Goal: Task Accomplishment & Management: Complete application form

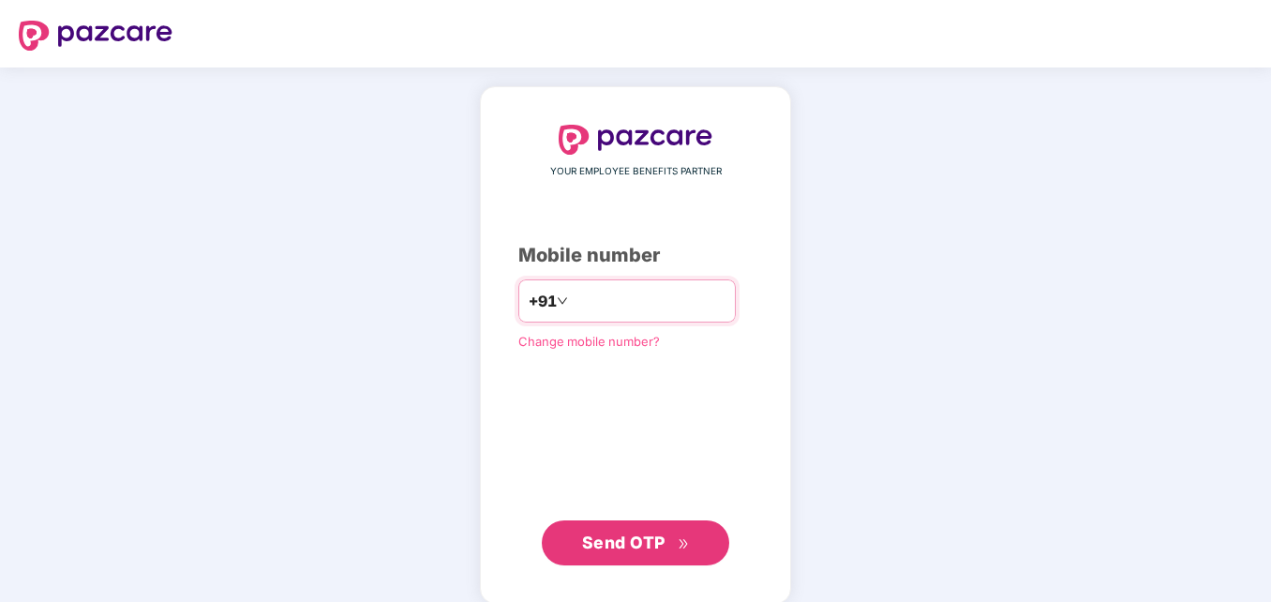
click at [572, 296] on input "number" at bounding box center [649, 301] width 154 height 30
click at [572, 301] on input "**********" at bounding box center [649, 301] width 154 height 30
type input "**********"
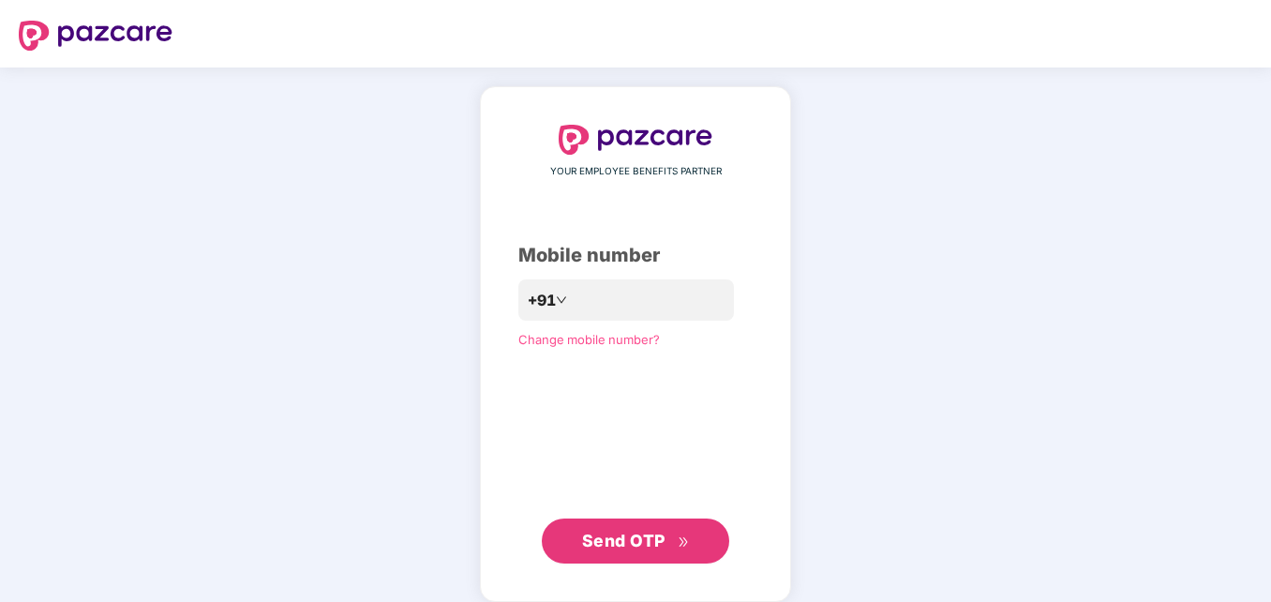
click at [615, 551] on span "Send OTP" at bounding box center [636, 541] width 108 height 26
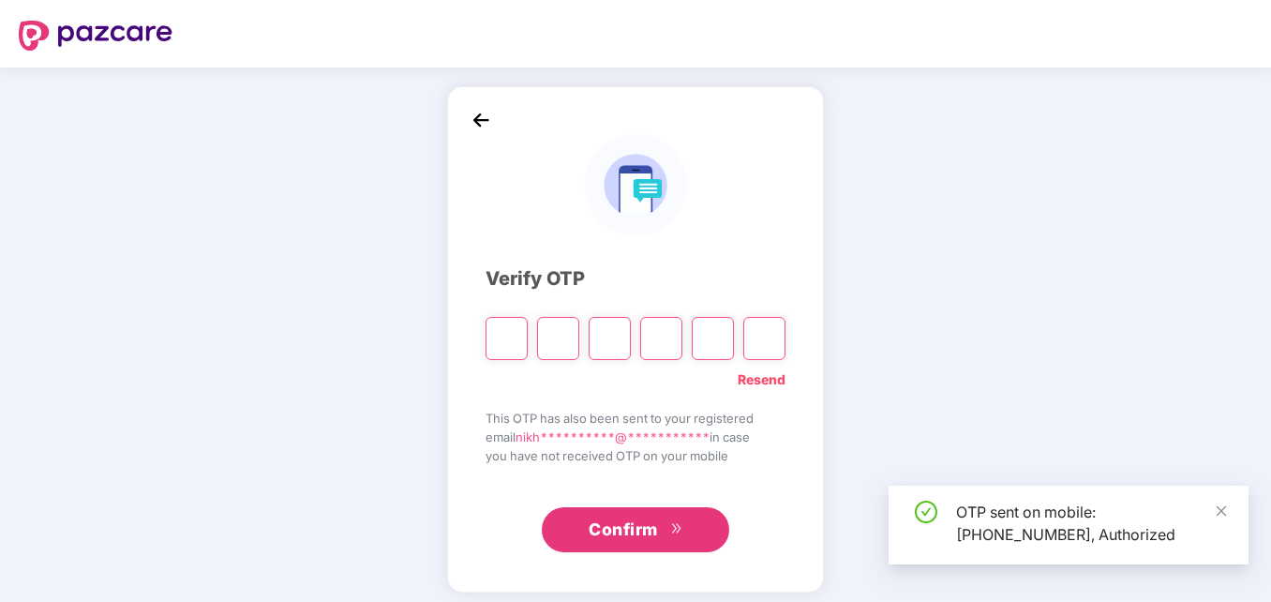
click at [1058, 261] on div "**********" at bounding box center [635, 339] width 1271 height 544
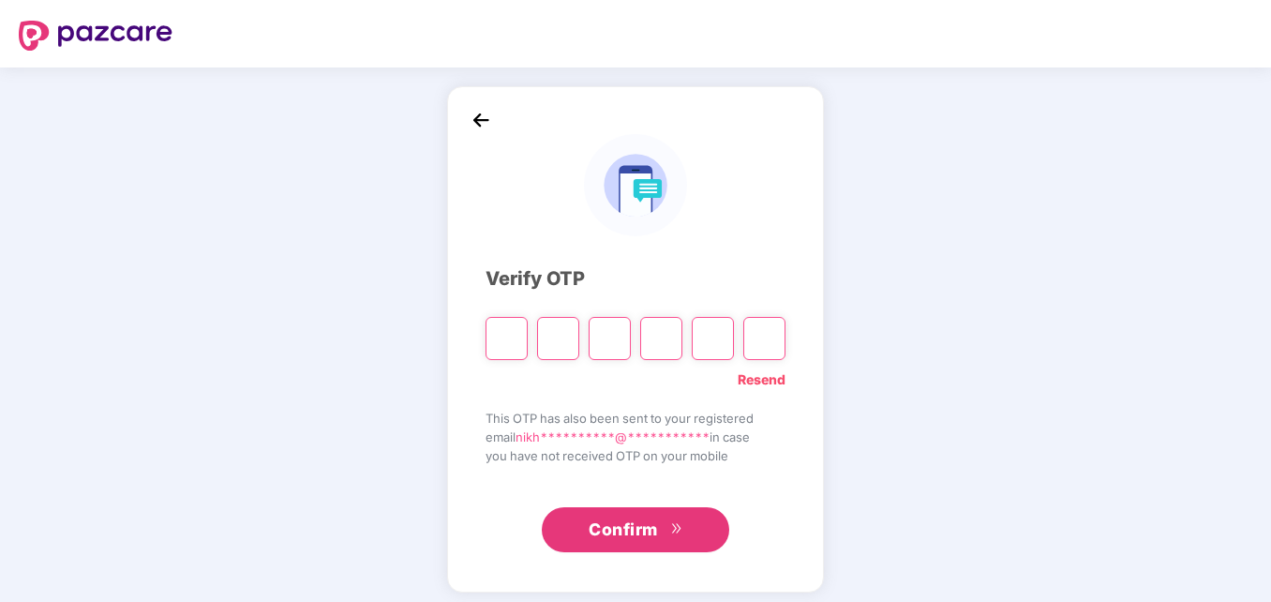
click at [492, 335] on input "Please enter verification code. Digit 1" at bounding box center [506, 338] width 42 height 43
type input "*"
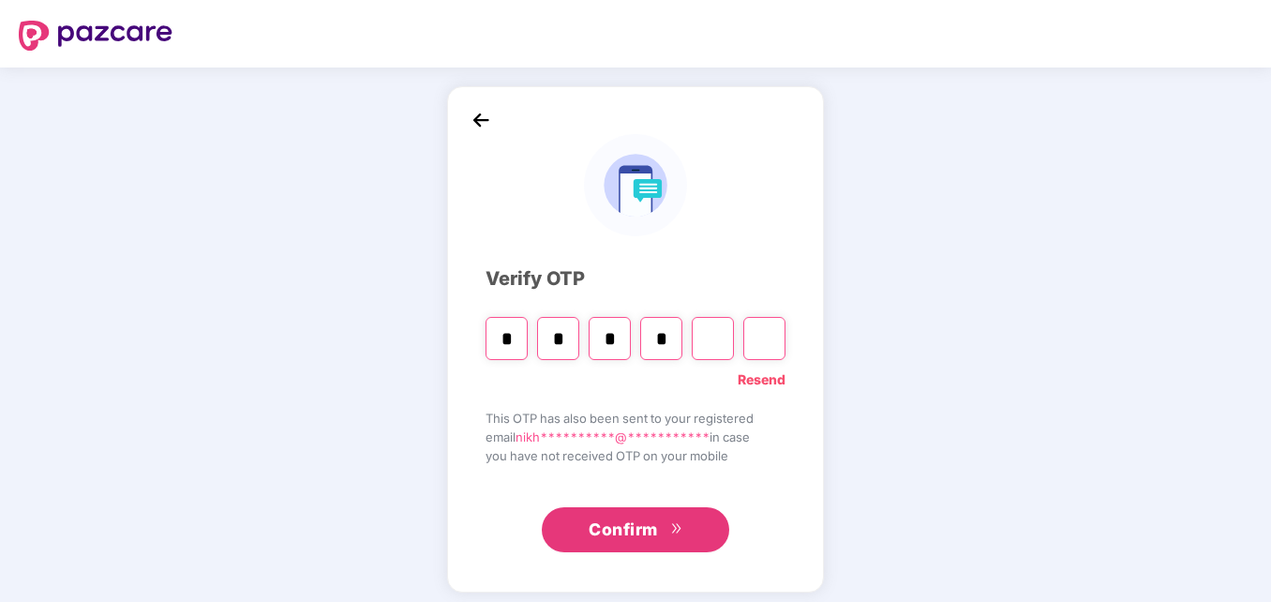
type input "*"
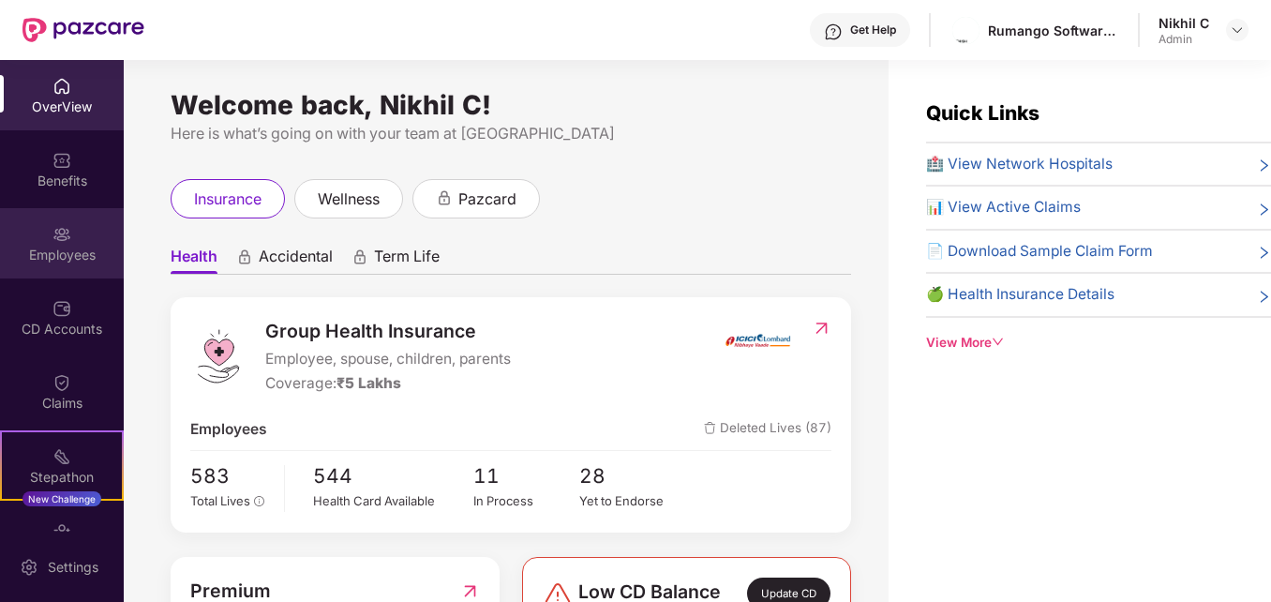
click at [62, 248] on div "Employees" at bounding box center [62, 255] width 124 height 19
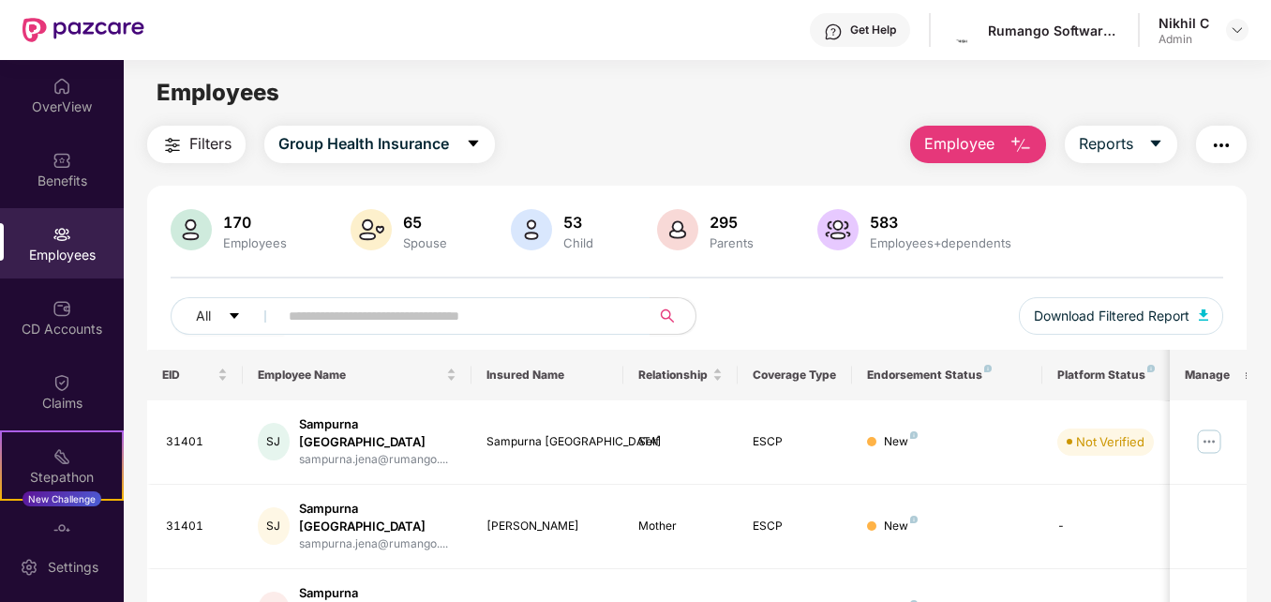
click at [982, 154] on span "Employee" at bounding box center [959, 143] width 70 height 23
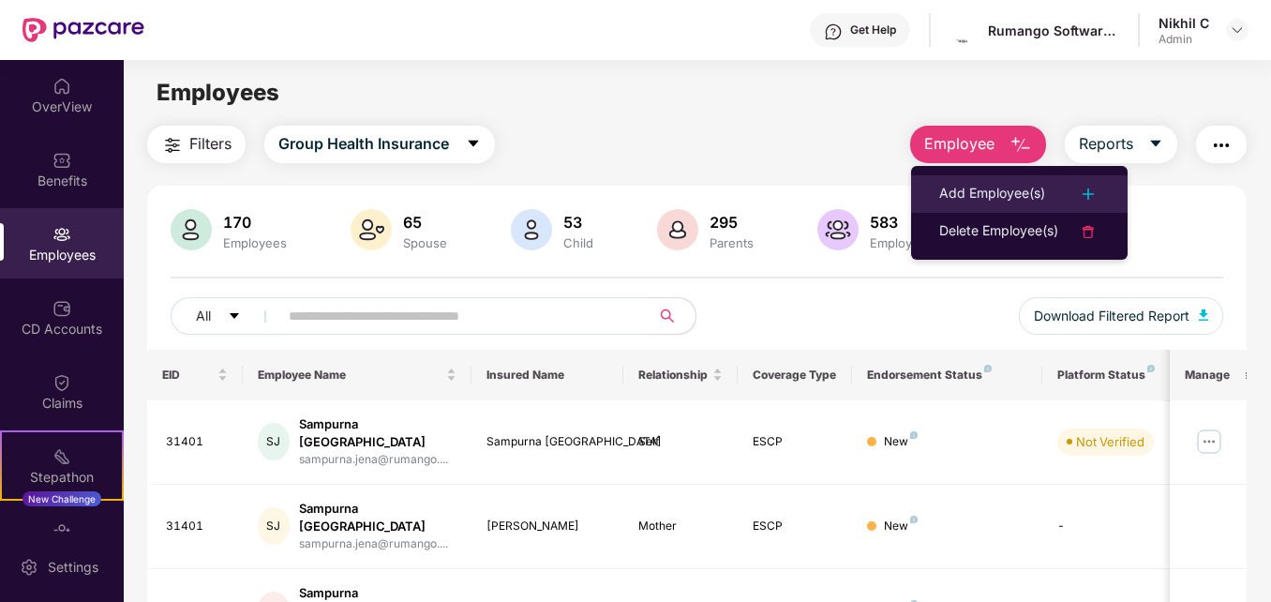
click at [1096, 184] on img at bounding box center [1088, 194] width 22 height 22
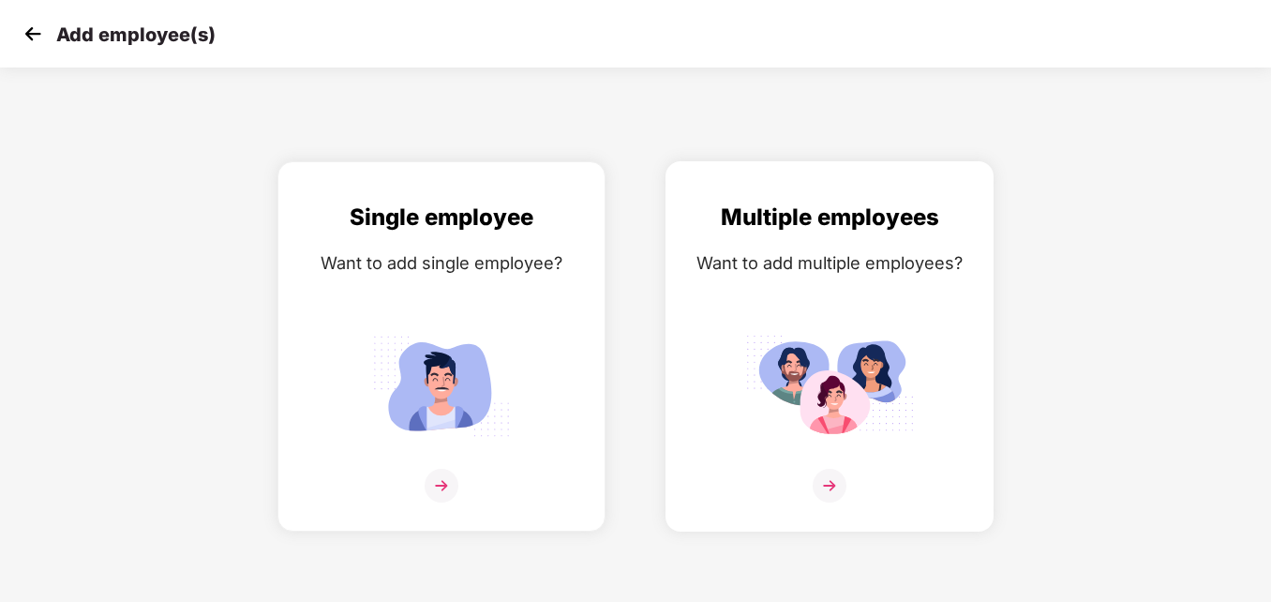
click at [851, 357] on img at bounding box center [829, 385] width 169 height 117
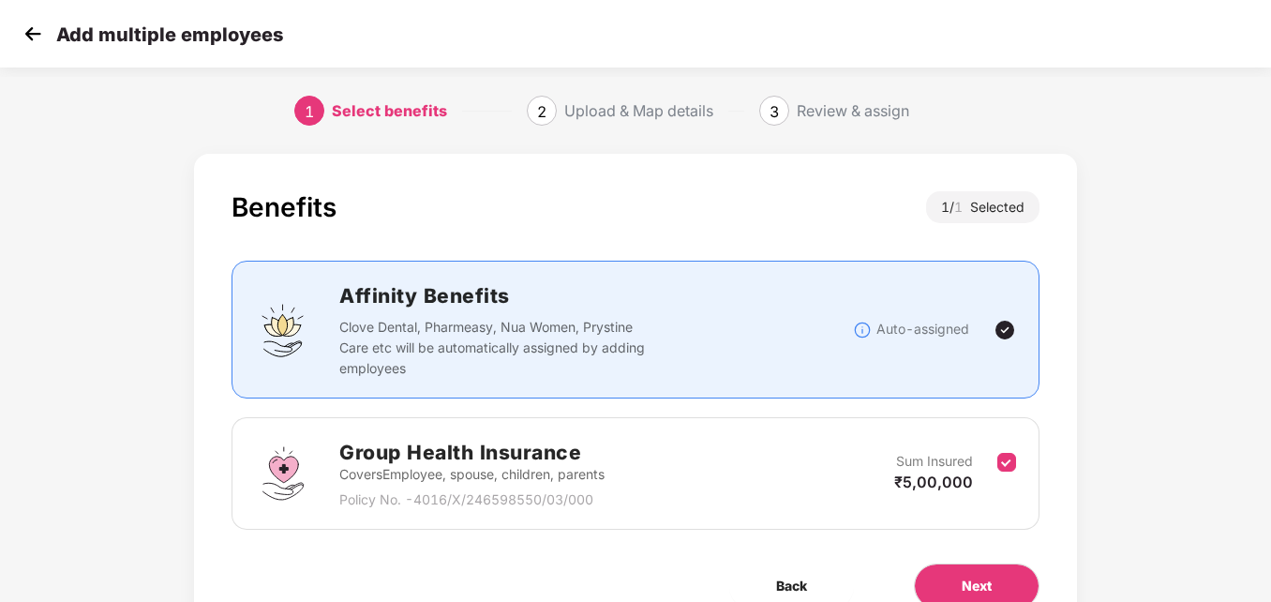
scroll to position [91, 0]
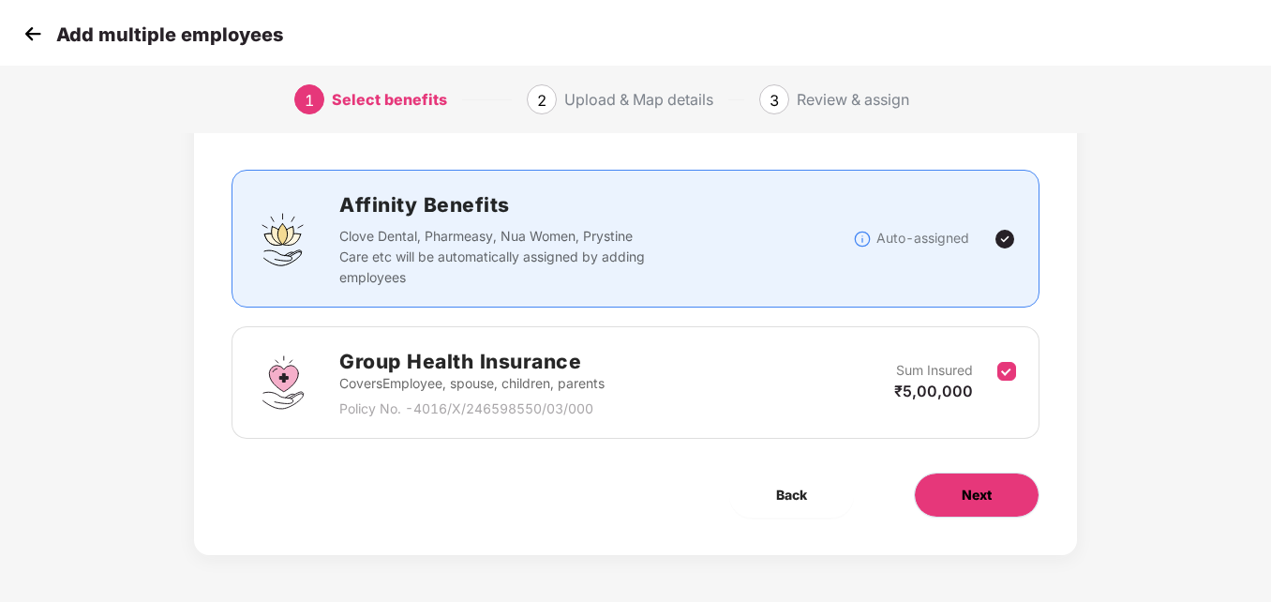
click at [971, 498] on span "Next" at bounding box center [977, 495] width 30 height 21
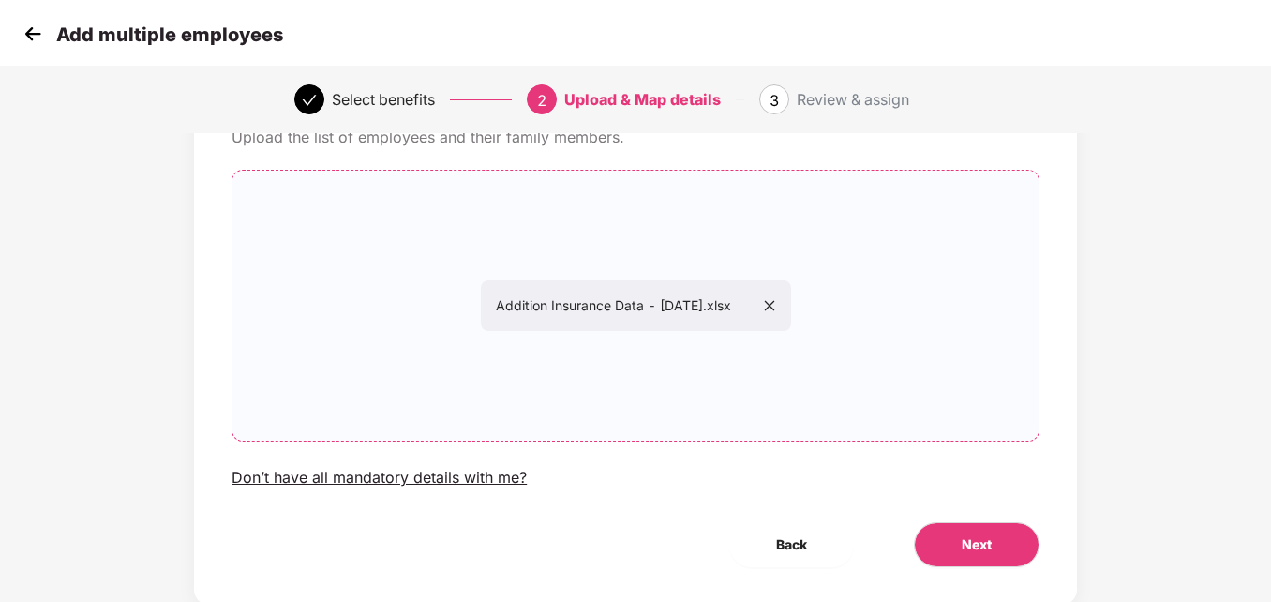
scroll to position [151, 0]
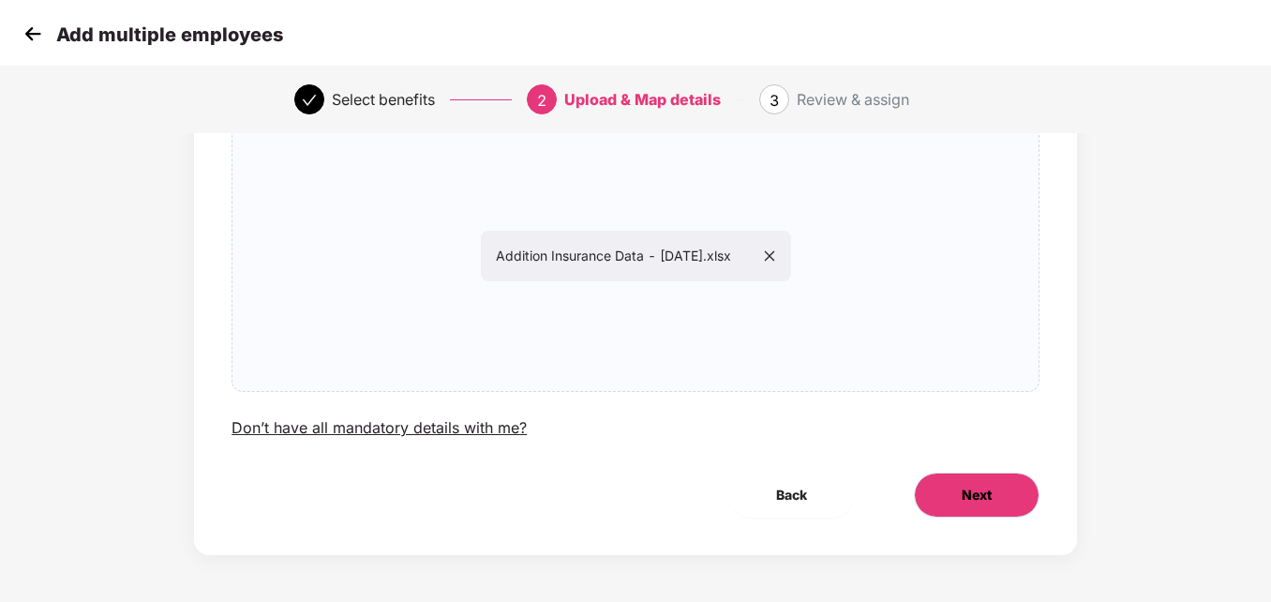
click at [973, 493] on span "Next" at bounding box center [977, 495] width 30 height 21
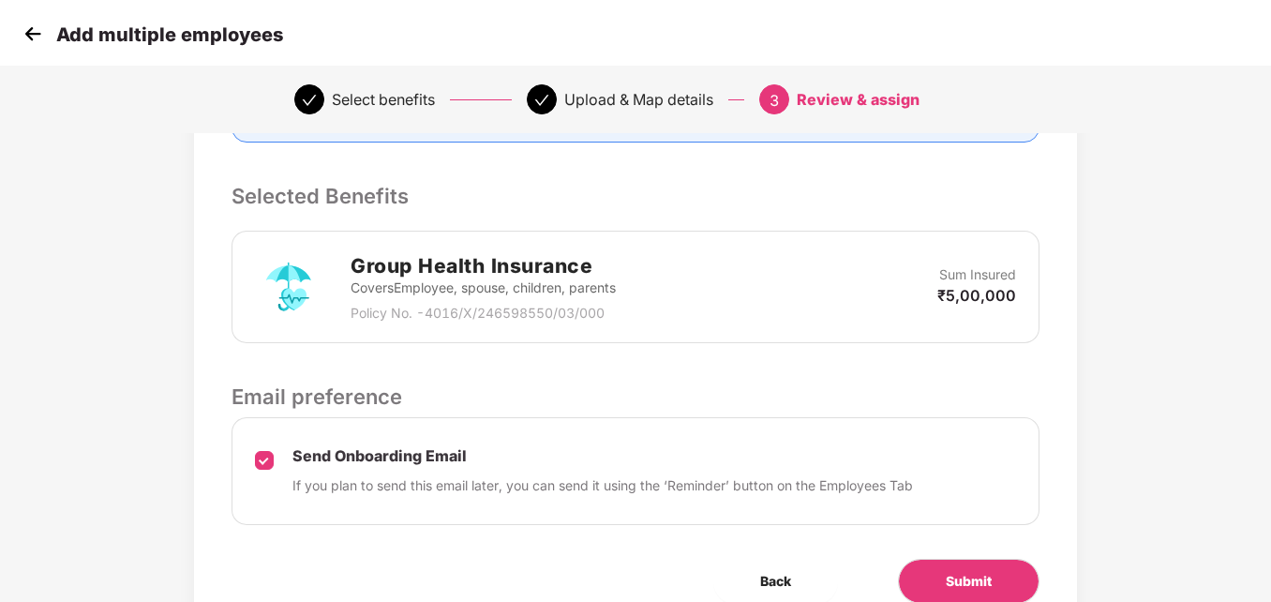
scroll to position [464, 0]
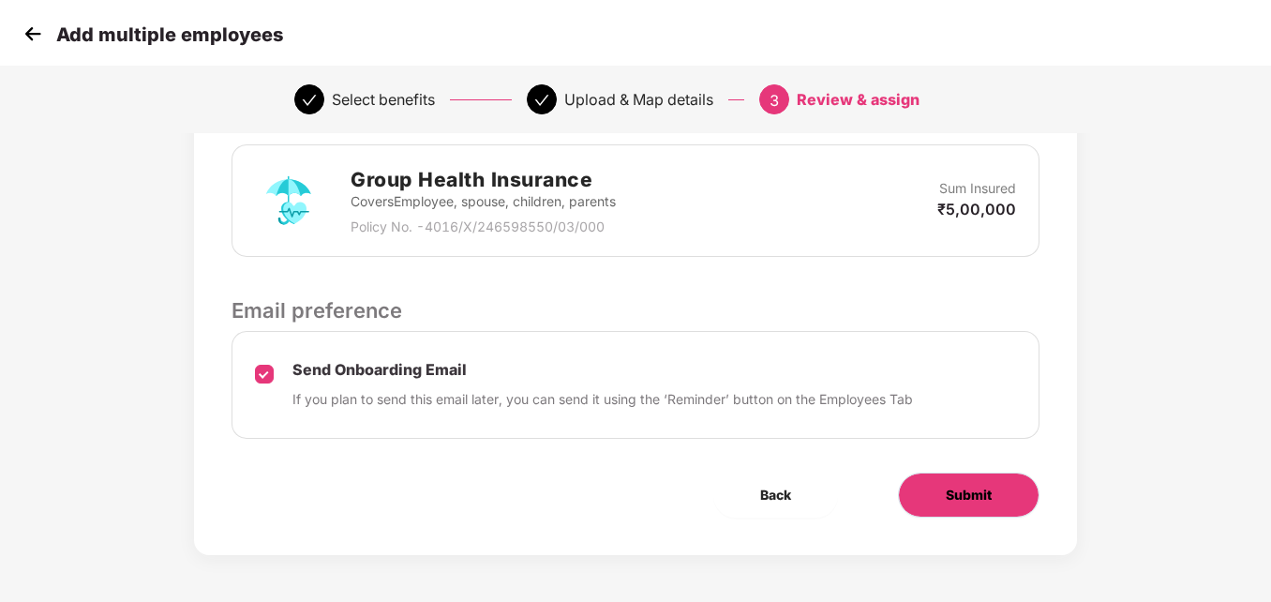
click at [973, 493] on span "Submit" at bounding box center [969, 495] width 46 height 21
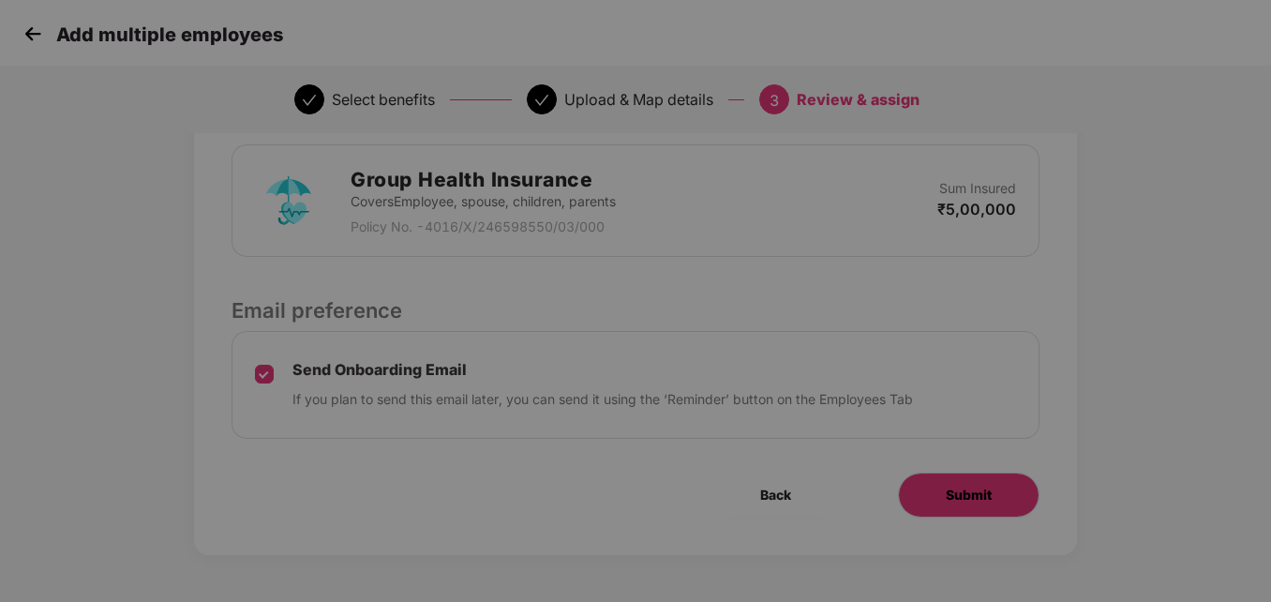
scroll to position [0, 0]
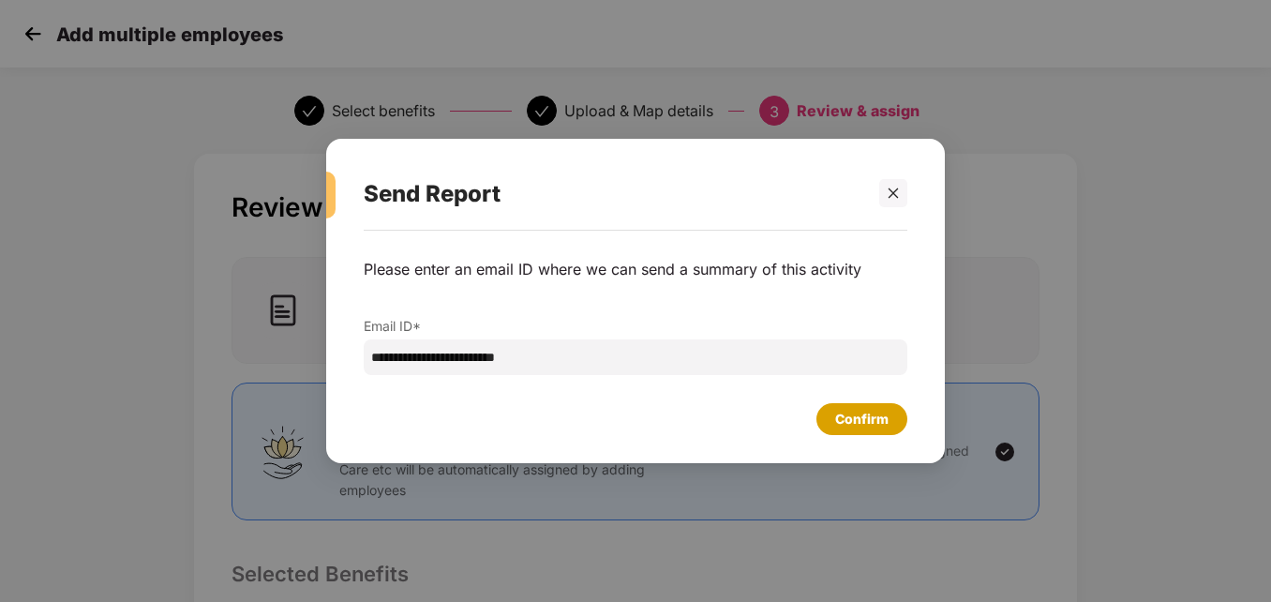
click at [844, 422] on div "Confirm" at bounding box center [861, 419] width 53 height 21
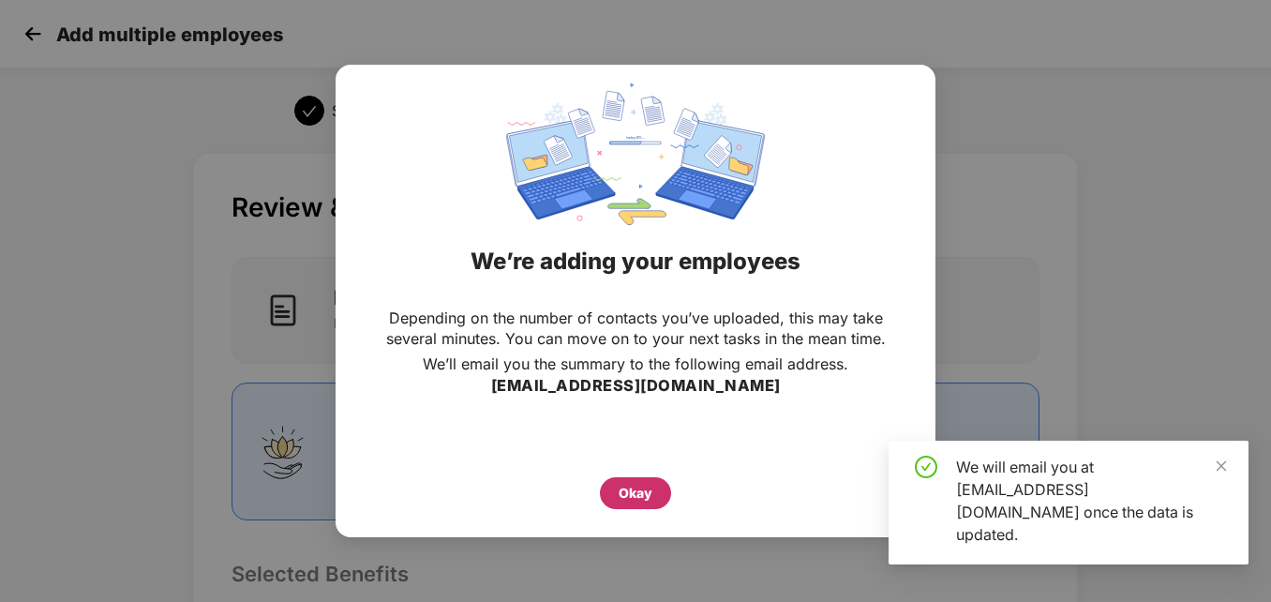
click at [641, 496] on div "Okay" at bounding box center [636, 493] width 34 height 21
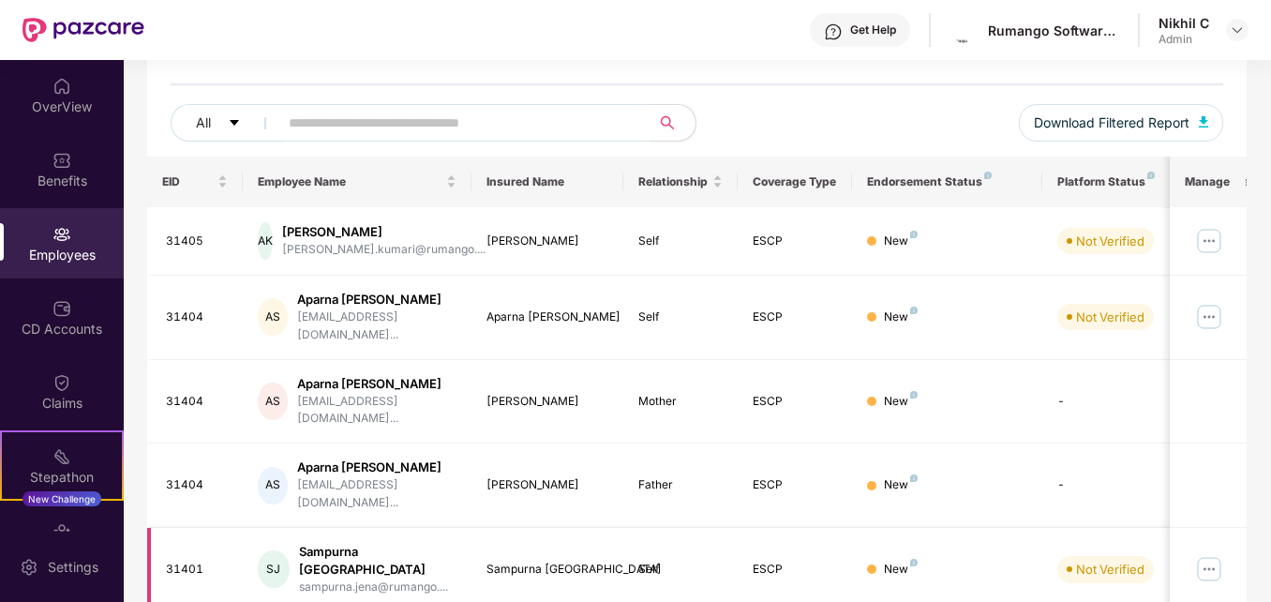
scroll to position [192, 0]
click at [360, 128] on input "text" at bounding box center [457, 124] width 336 height 28
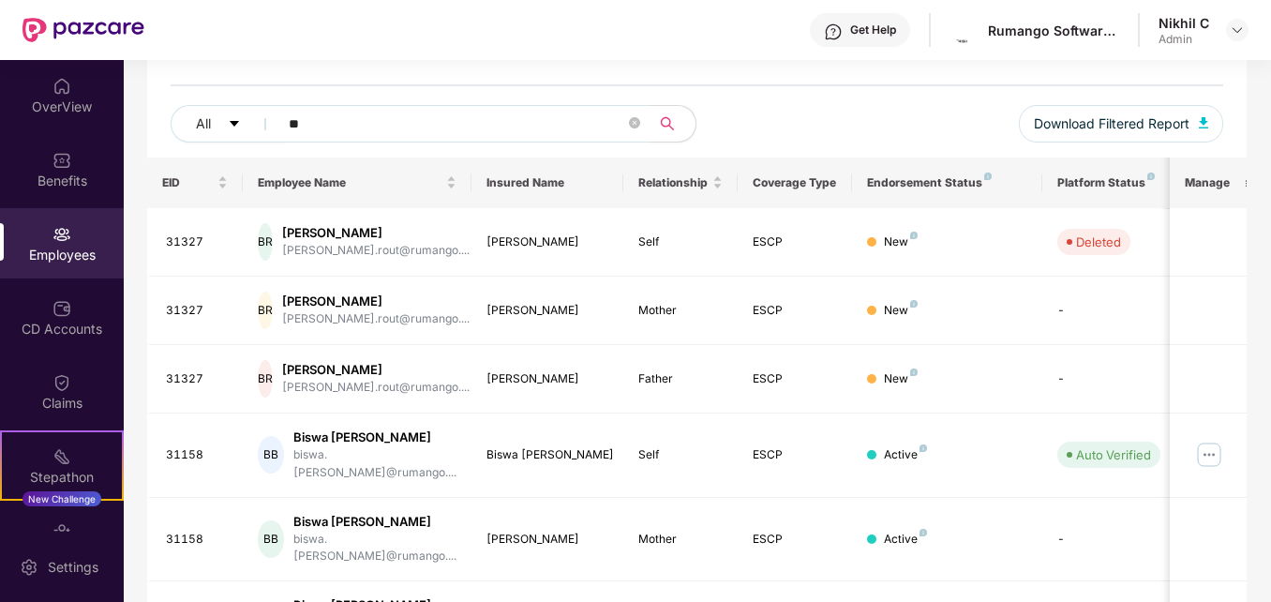
type input "*"
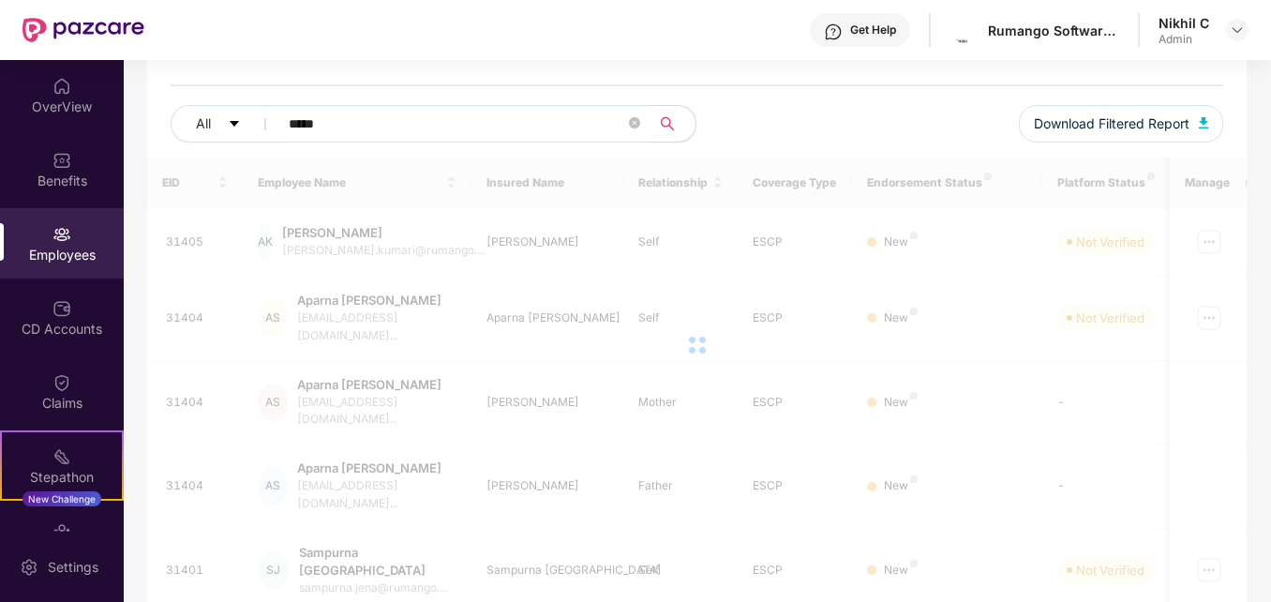
scroll to position [71, 0]
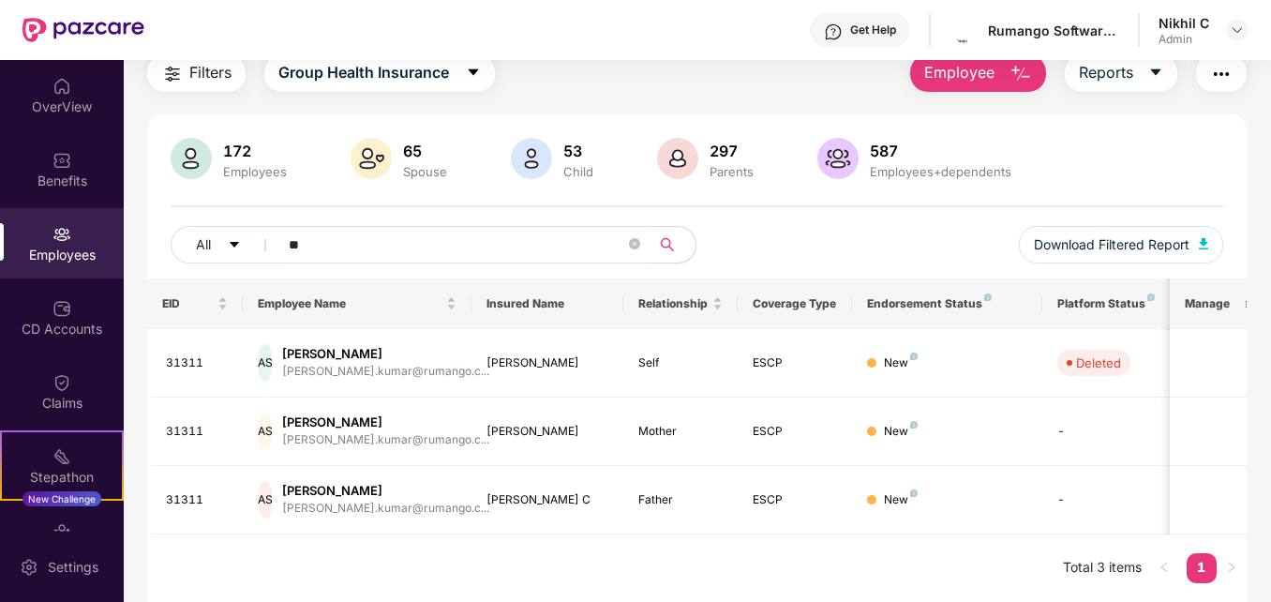
type input "*"
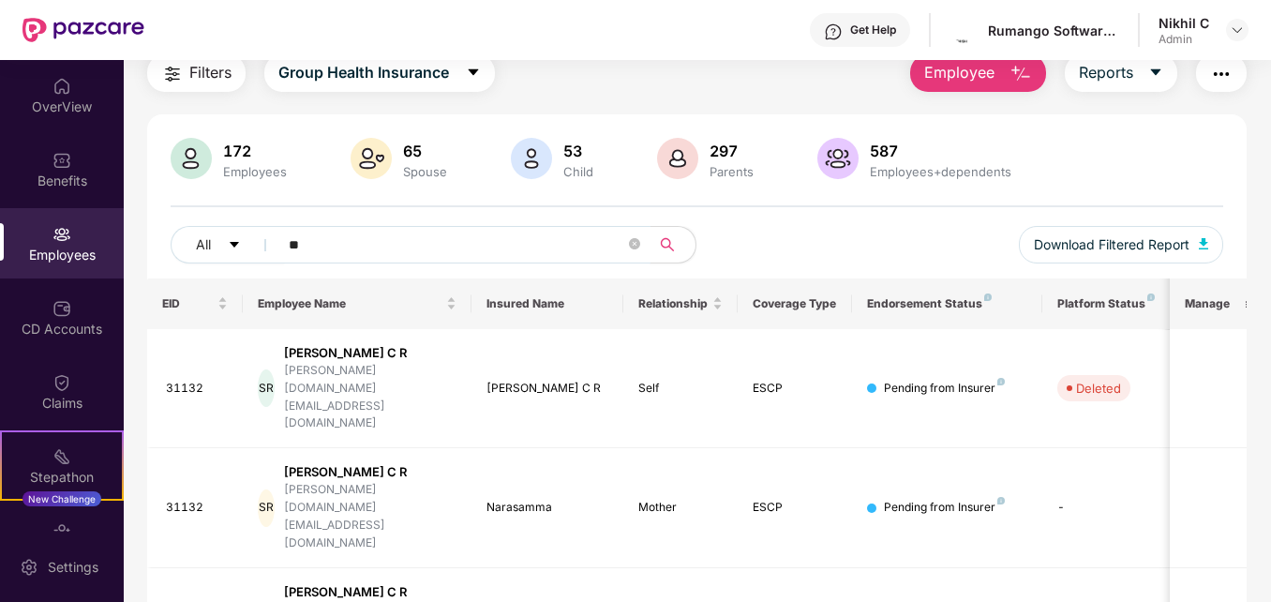
type input "*"
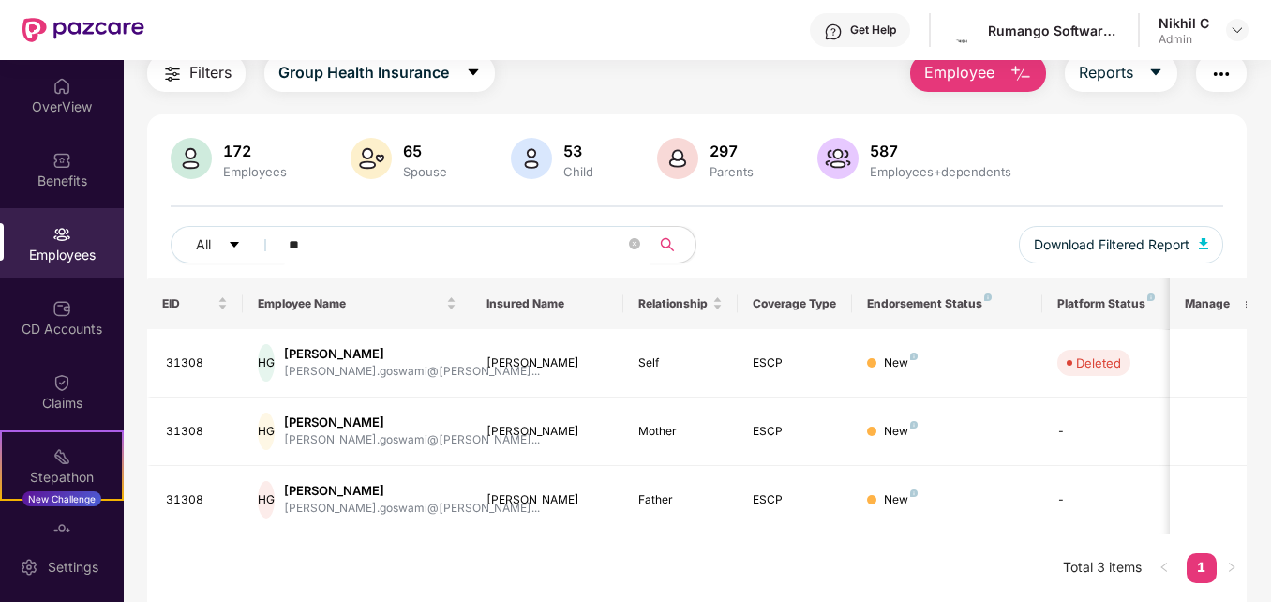
type input "*"
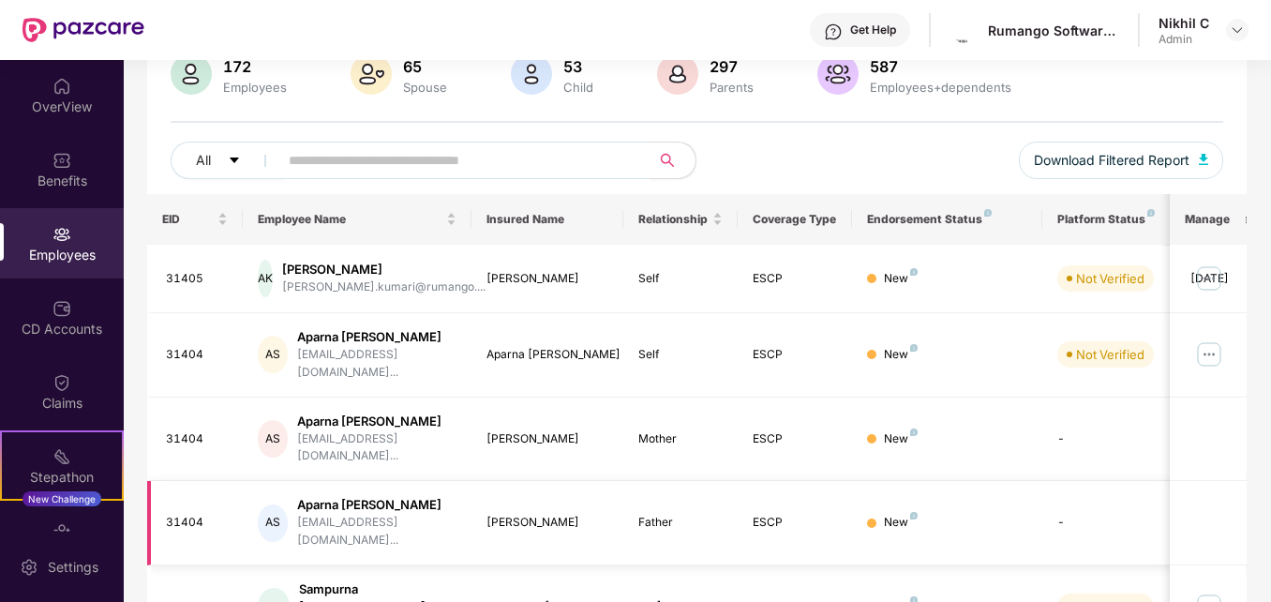
scroll to position [0, 0]
